Goal: Obtain resource: Download file/media

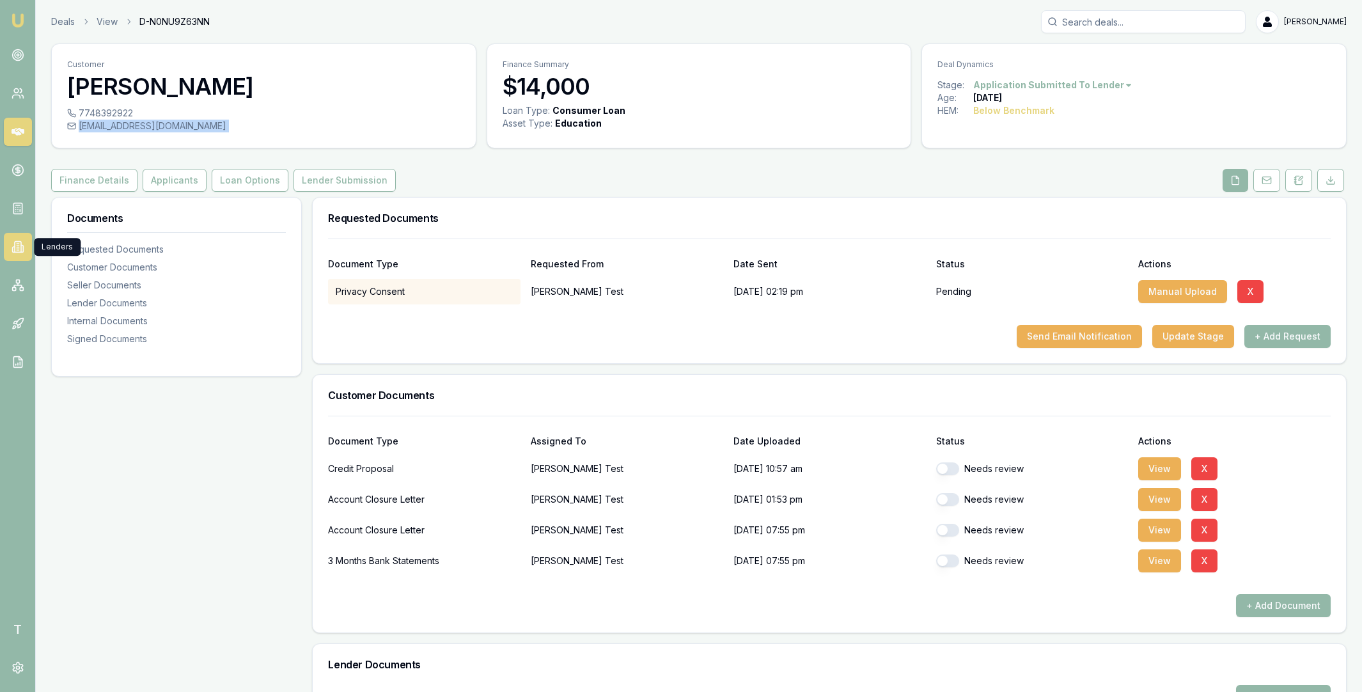
click at [17, 246] on icon at bounding box center [18, 246] width 2 height 0
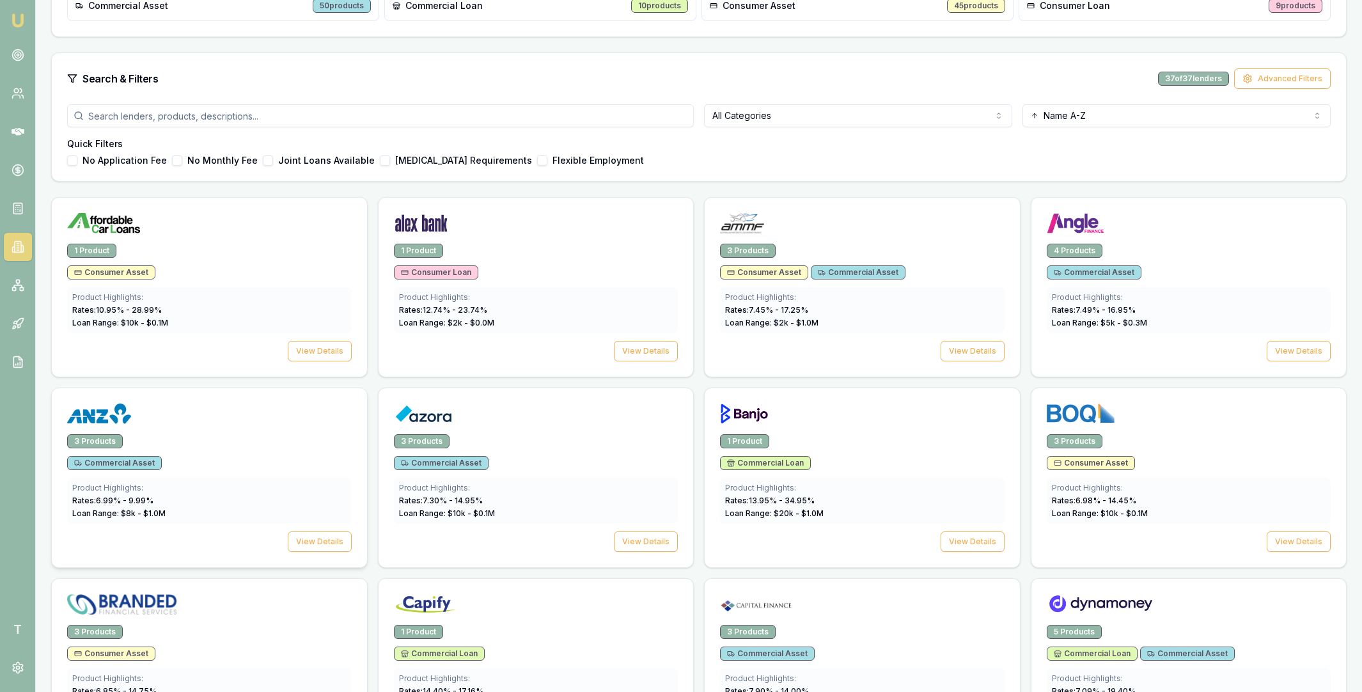
scroll to position [299, 0]
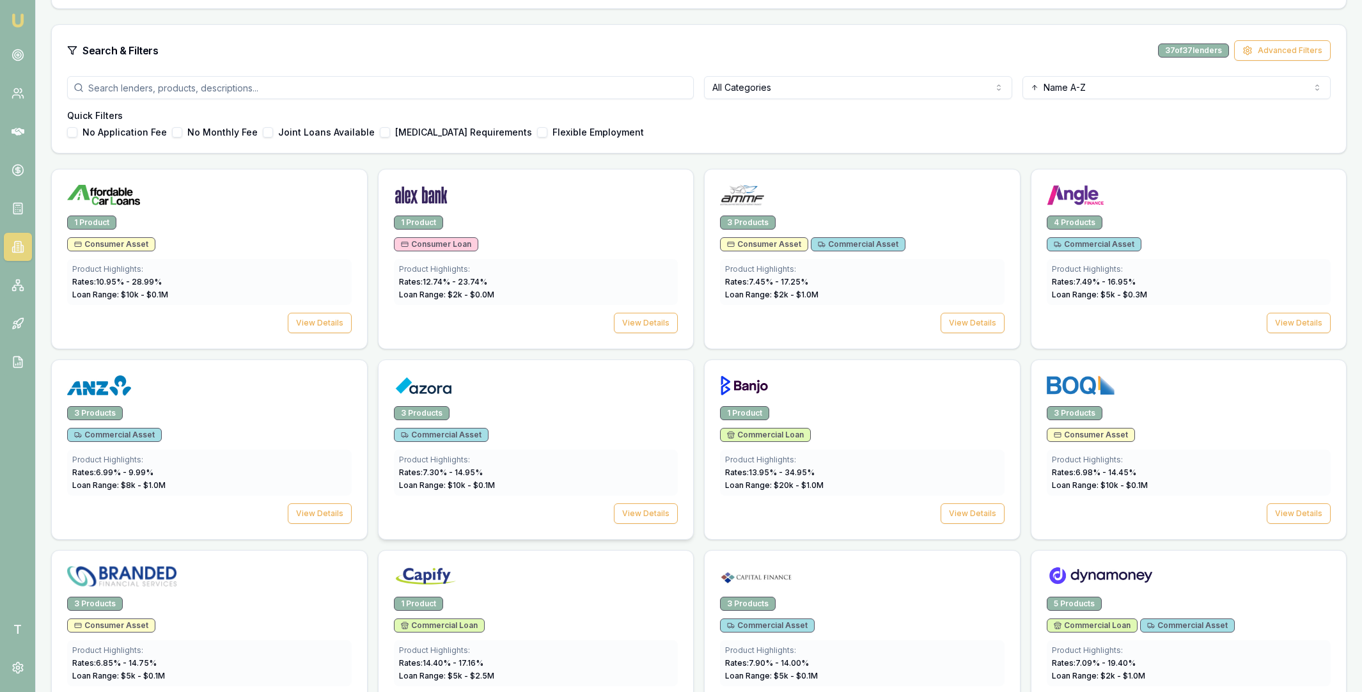
click at [428, 393] on img at bounding box center [423, 385] width 59 height 20
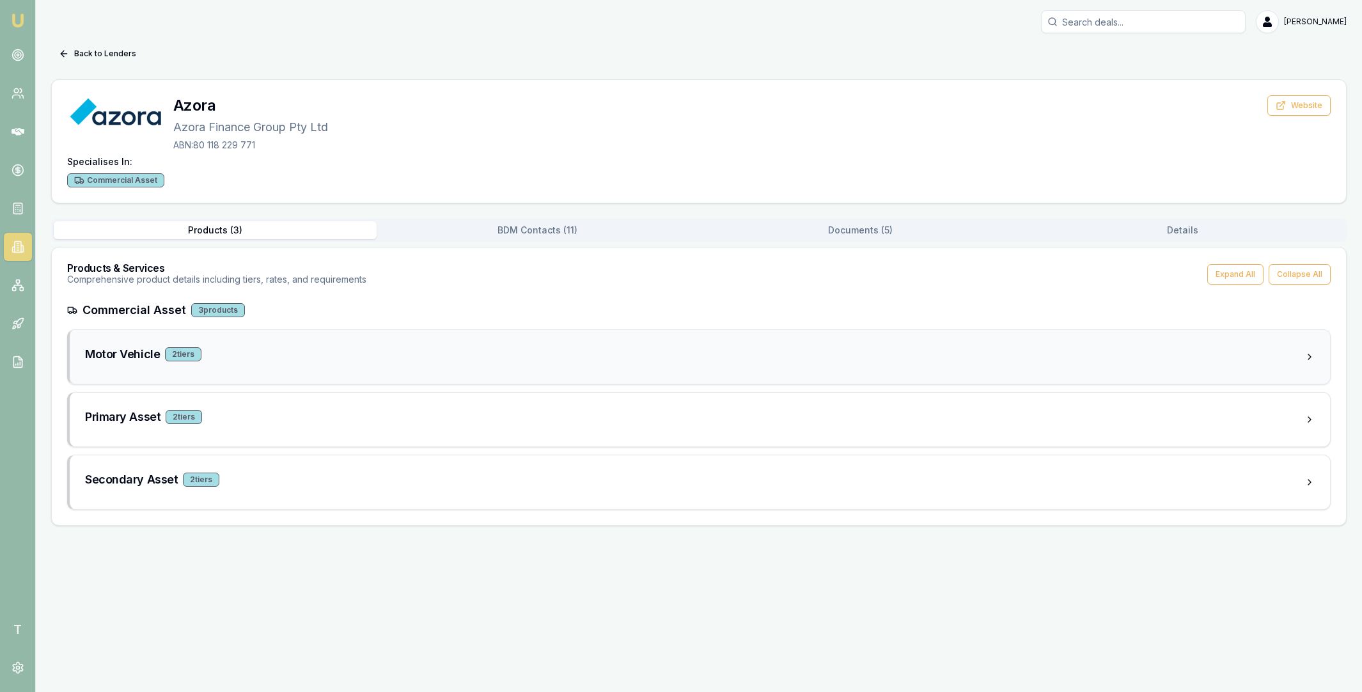
click at [228, 352] on div "Motor Vehicle 2 tier s" at bounding box center [694, 354] width 1219 height 18
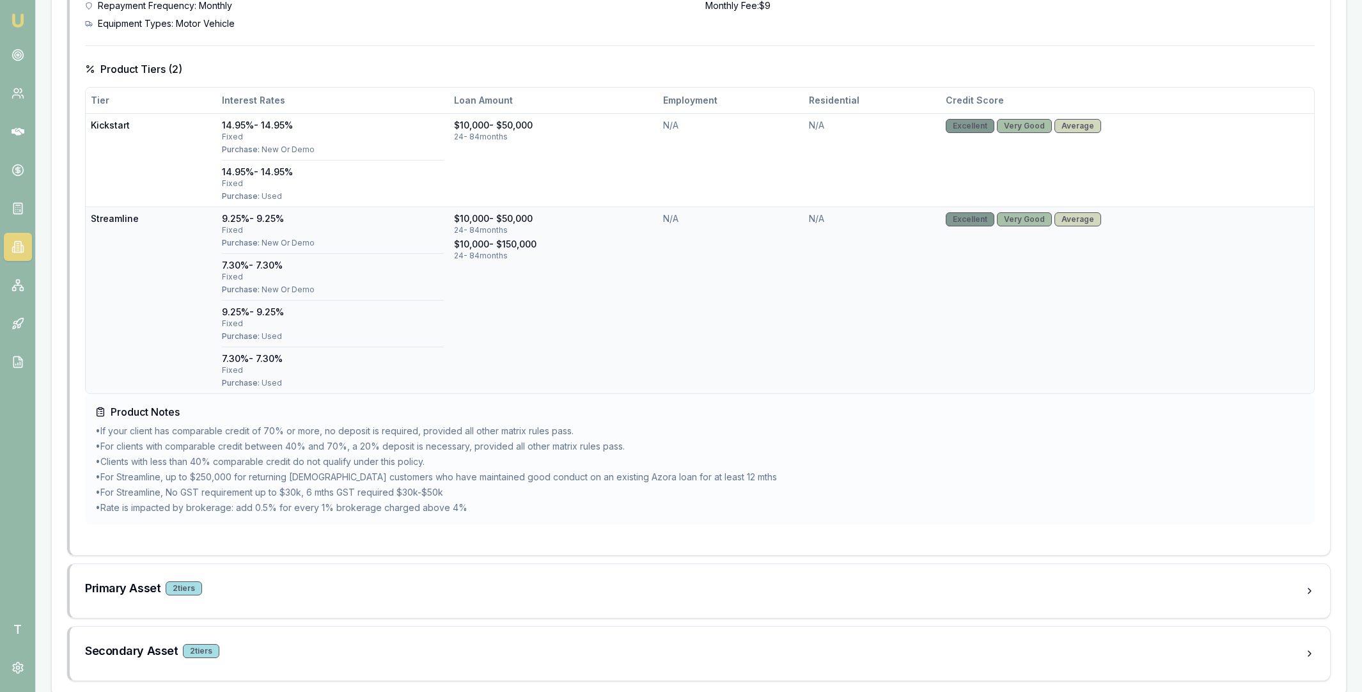
scroll to position [430, 0]
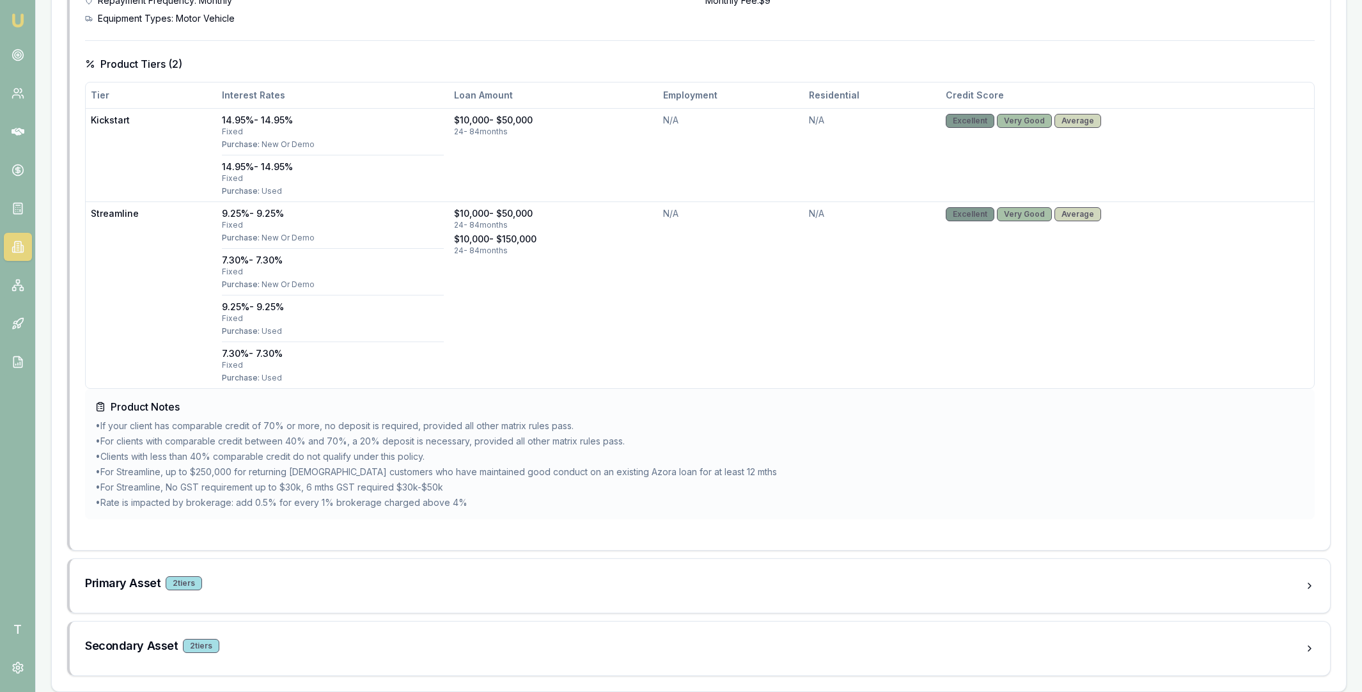
click at [152, 443] on li "• For clients with comparable credit between 40% and 70%, a 20% deposit is nece…" at bounding box center [699, 441] width 1209 height 13
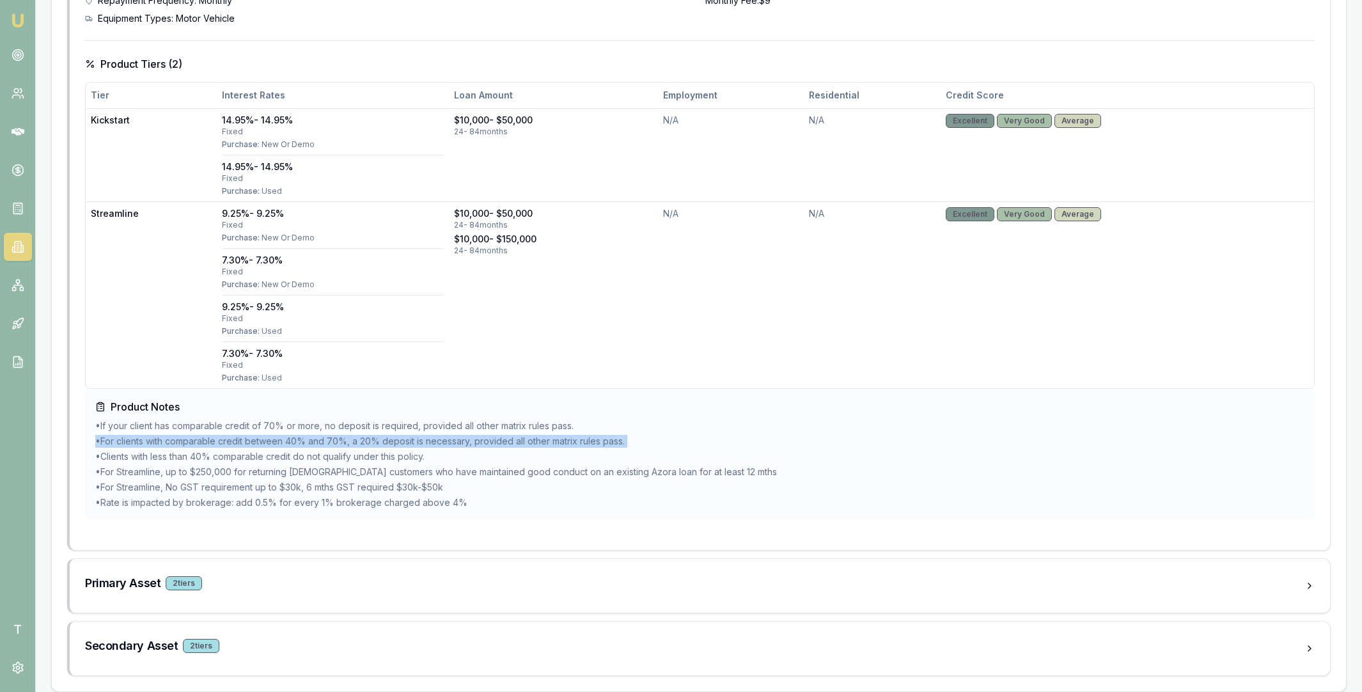
click at [152, 443] on li "• For clients with comparable credit between 40% and 70%, a 20% deposit is nece…" at bounding box center [699, 441] width 1209 height 13
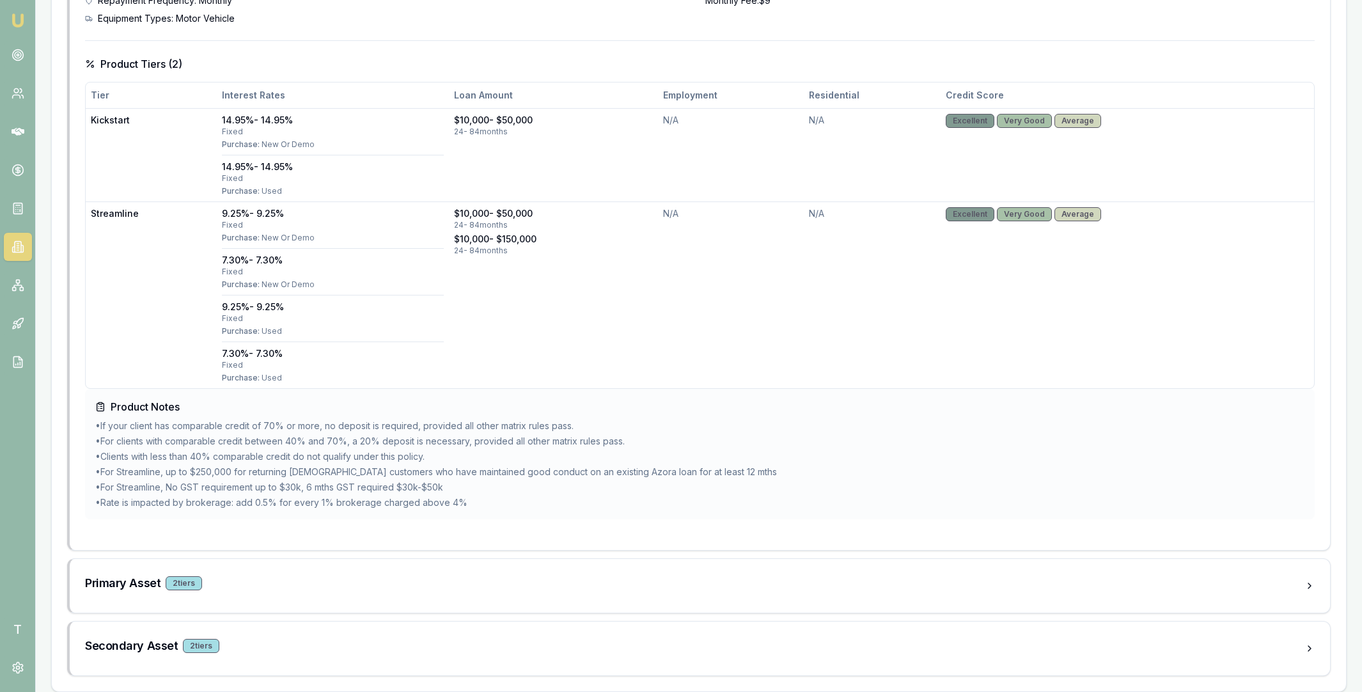
click at [153, 454] on li "• Clients with less than 40% comparable credit do not qualify under this policy." at bounding box center [699, 456] width 1209 height 13
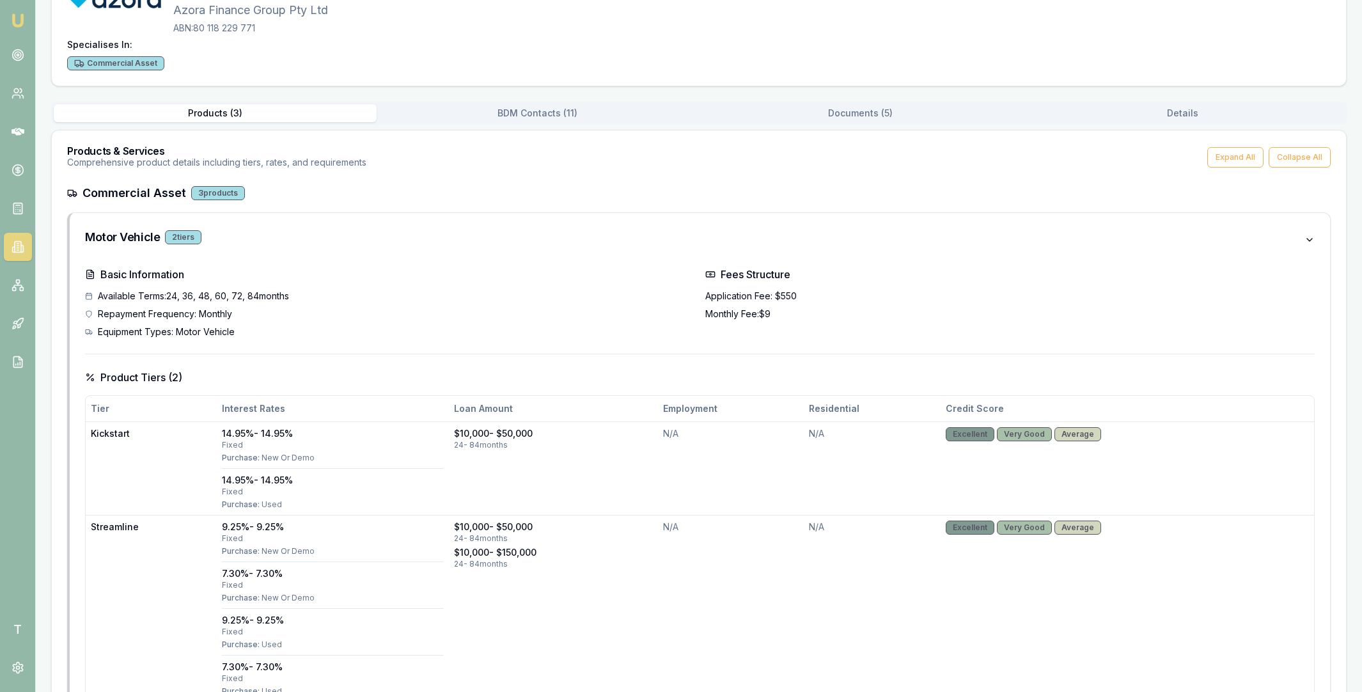
scroll to position [1, 0]
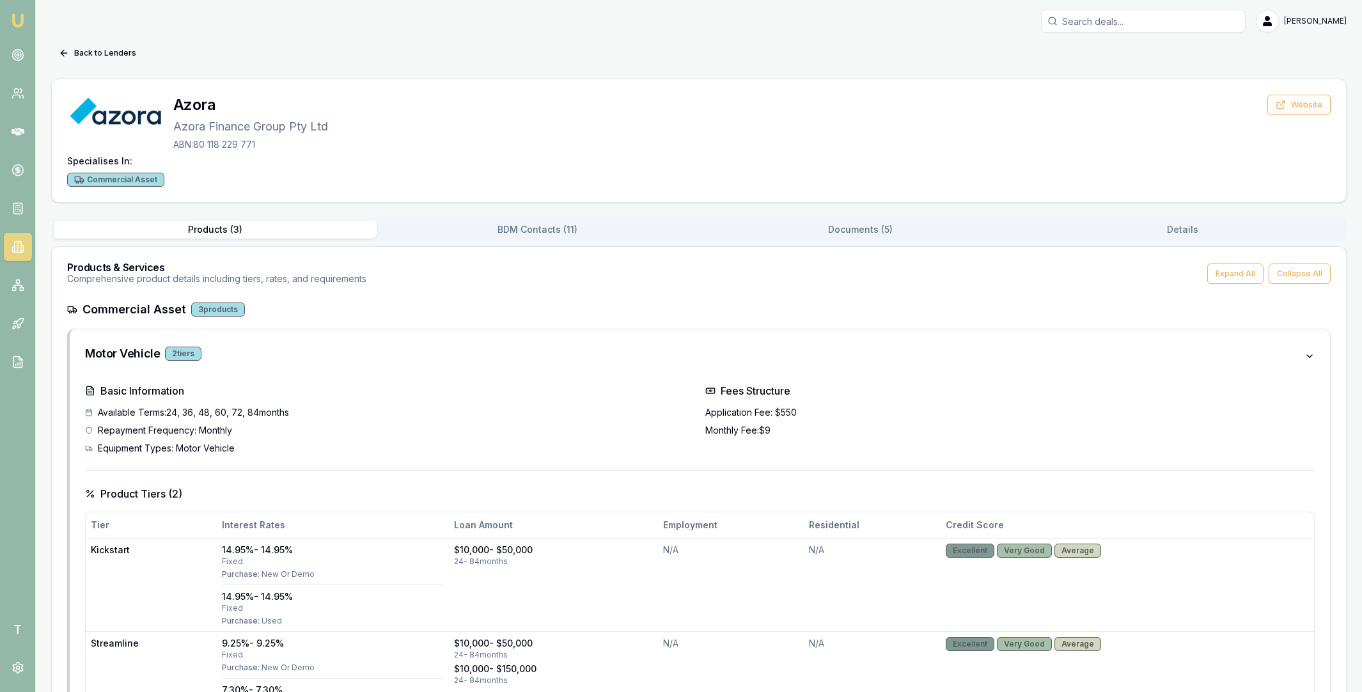
click at [860, 224] on button "Documents ( 5 )" at bounding box center [860, 230] width 323 height 18
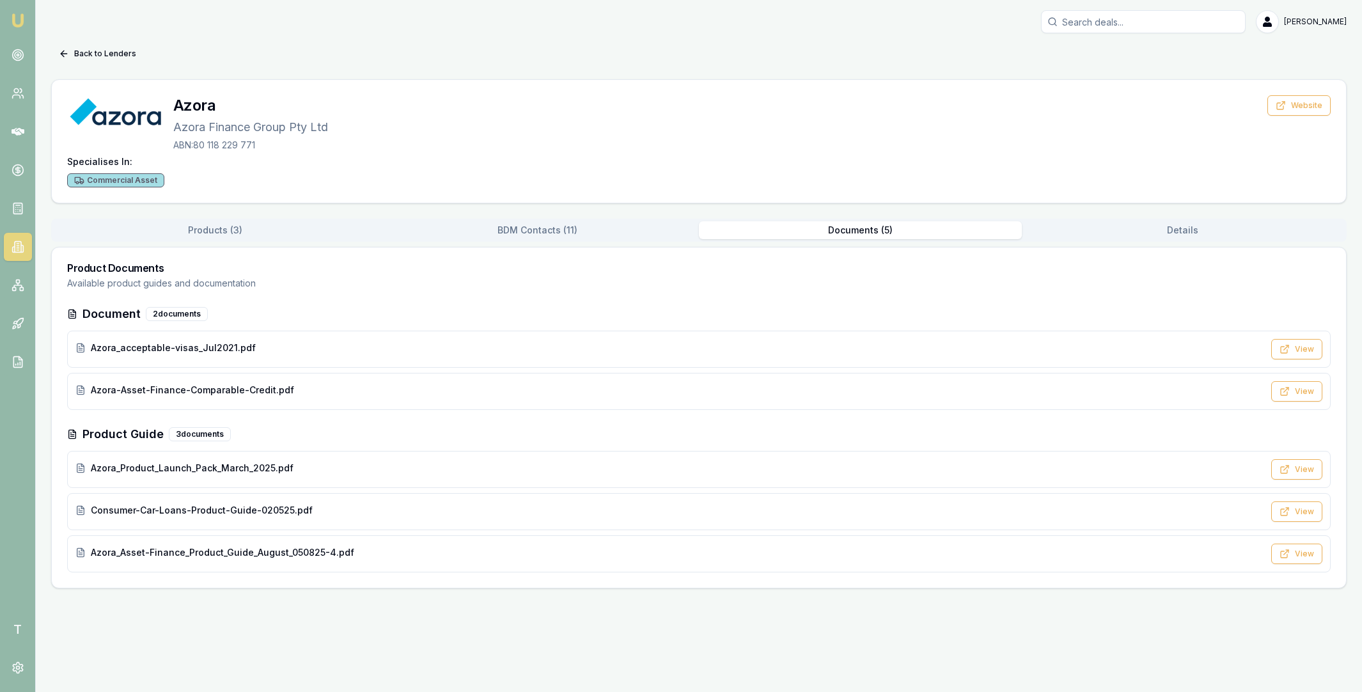
scroll to position [0, 0]
click at [263, 508] on span "Consumer-Car-Loans-Product-Guide-020525.pdf" at bounding box center [202, 510] width 222 height 13
